Goal: Task Accomplishment & Management: Manage account settings

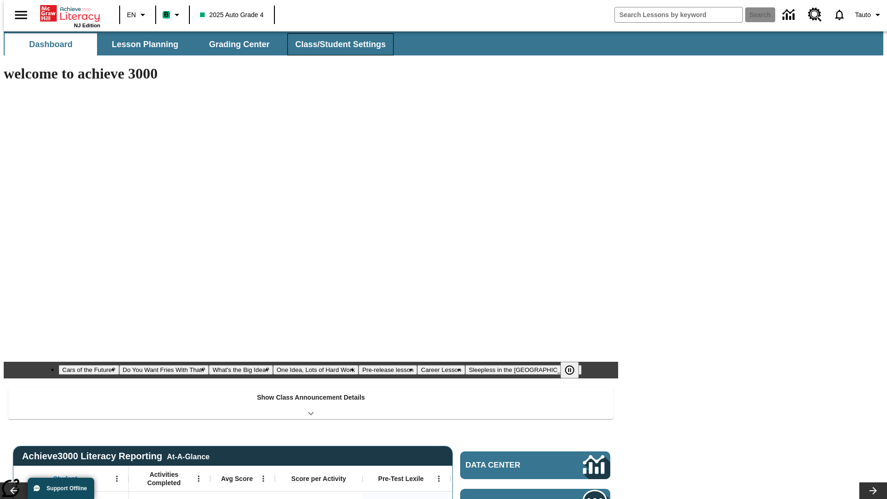
click at [335, 44] on span "Class/Student Settings" at bounding box center [340, 44] width 91 height 11
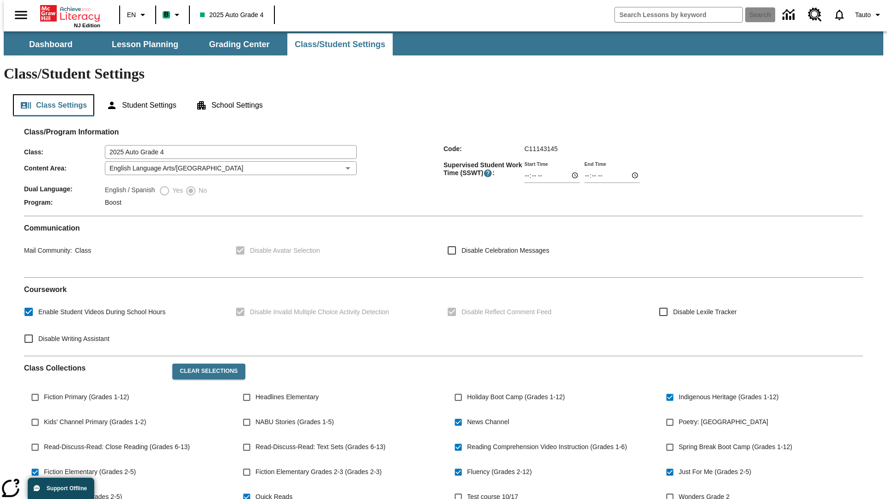
click at [50, 94] on button "Class Settings" at bounding box center [53, 105] width 81 height 22
type input "02:15"
type input "03:15"
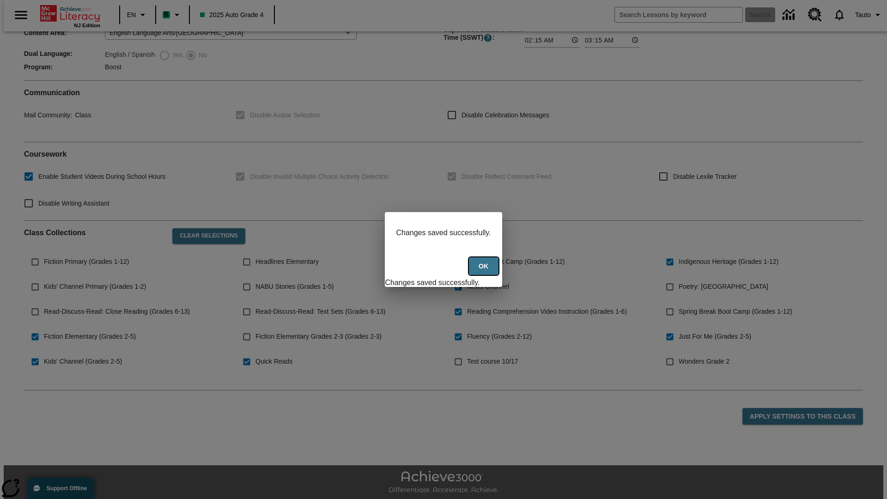
click at [485, 271] on button "Ok" at bounding box center [484, 266] width 30 height 18
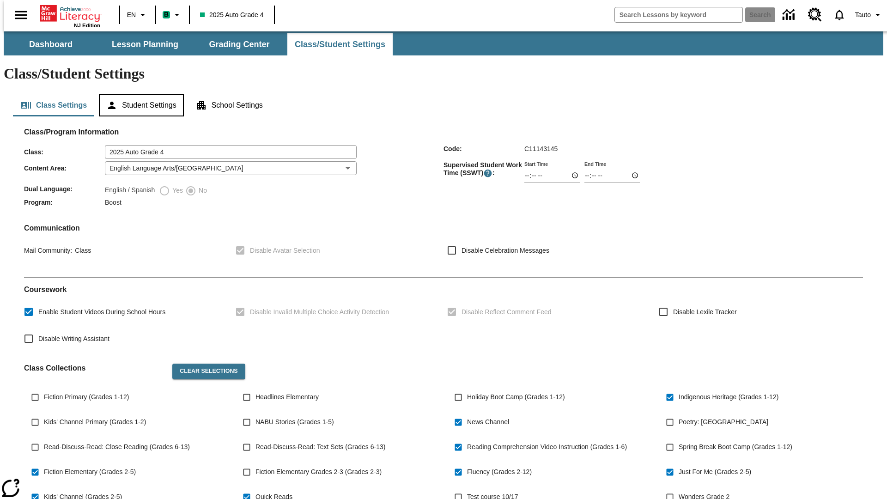
click at [139, 94] on button "Student Settings" at bounding box center [141, 105] width 85 height 22
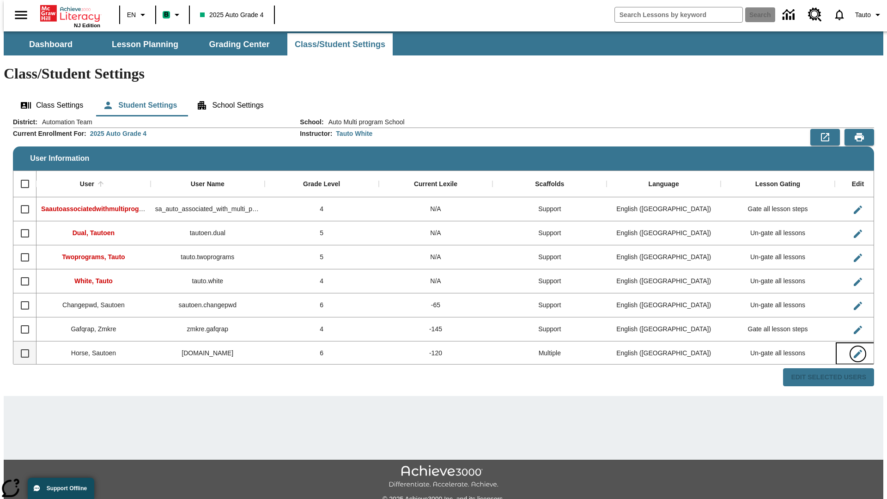
click at [854, 350] on icon "Edit User" at bounding box center [858, 354] width 8 height 8
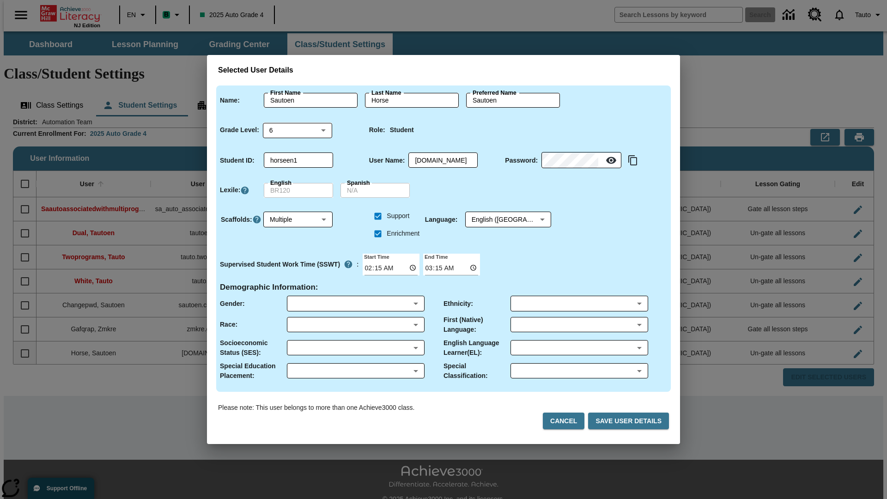
scroll to position [1, 0]
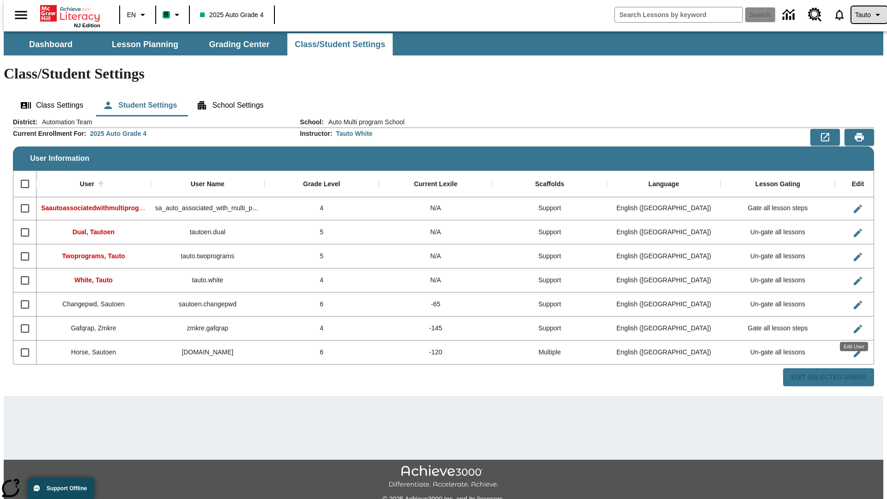
click at [865, 15] on span "Tauto" at bounding box center [863, 15] width 16 height 10
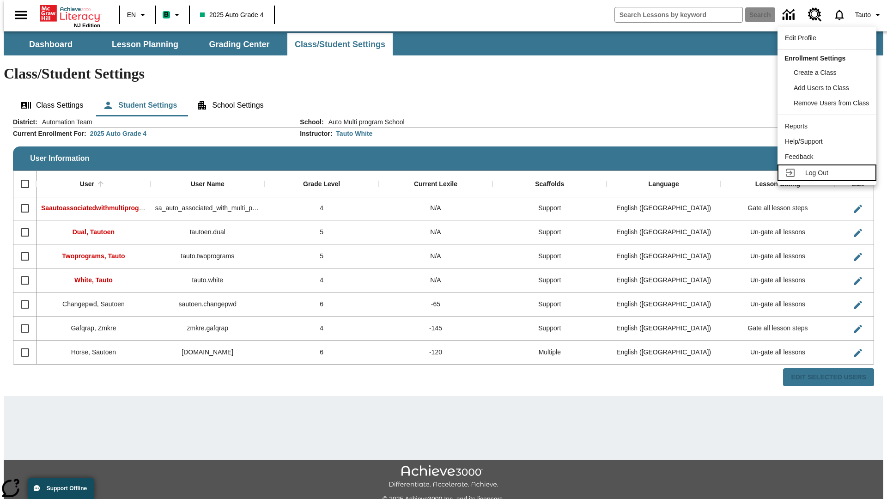
click at [828, 173] on span "Log Out" at bounding box center [816, 172] width 23 height 7
